Goal: Navigation & Orientation: Find specific page/section

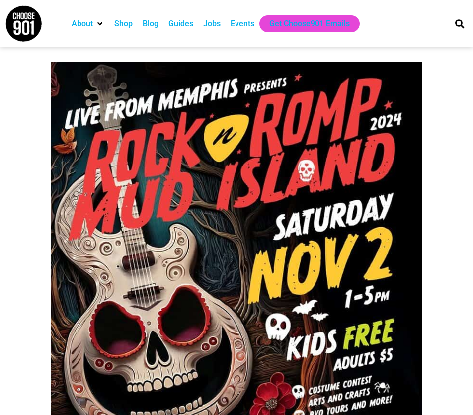
click at [31, 26] on img at bounding box center [23, 23] width 37 height 37
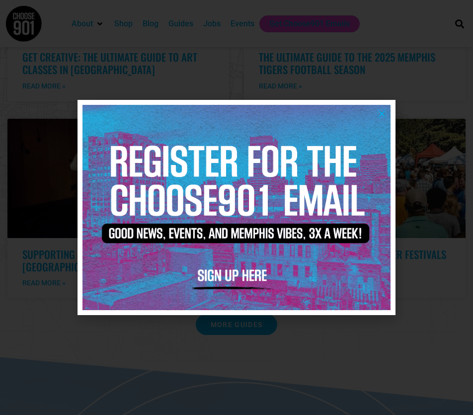
scroll to position [2679, 0]
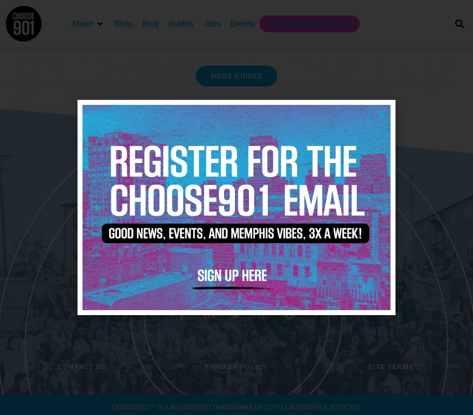
click at [380, 112] on icon "Close" at bounding box center [381, 113] width 7 height 7
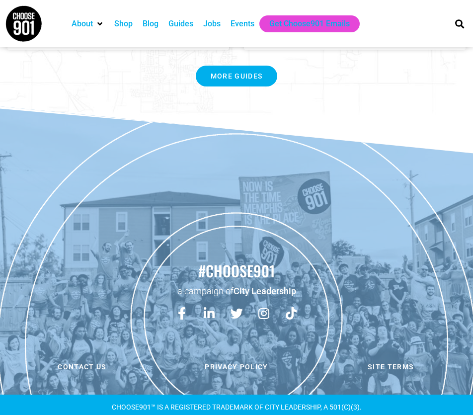
click at [6, 14] on img at bounding box center [23, 23] width 37 height 37
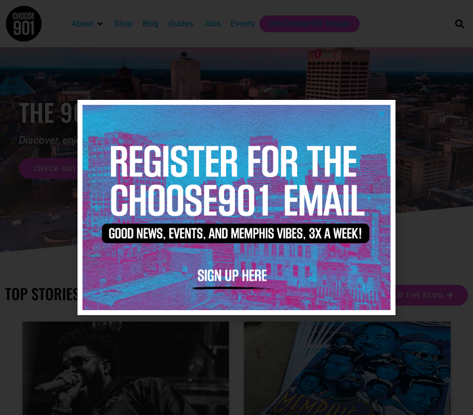
click at [383, 108] on img at bounding box center [236, 207] width 308 height 205
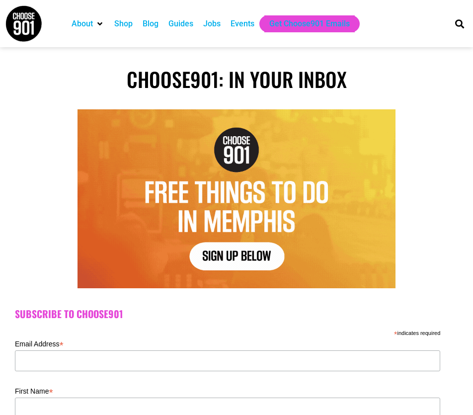
click at [244, 26] on div "Events" at bounding box center [243, 24] width 24 height 12
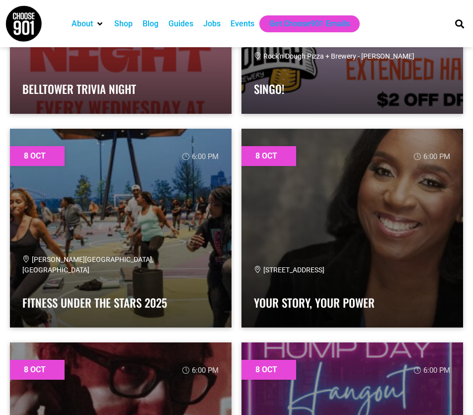
scroll to position [944, 0]
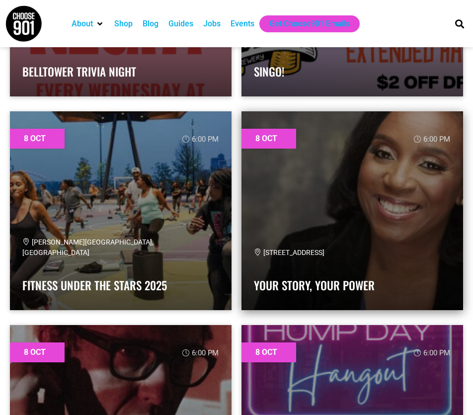
click at [310, 192] on link at bounding box center [352, 210] width 222 height 199
